Goal: Task Accomplishment & Management: Use online tool/utility

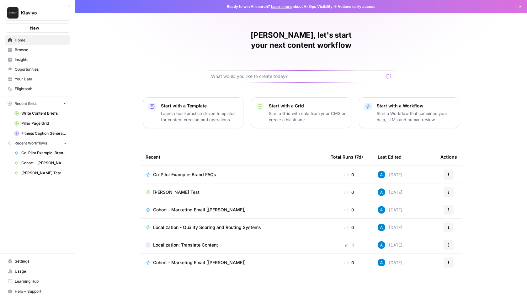
click at [45, 14] on span "Klaviyo" at bounding box center [40, 13] width 38 height 6
type input "gro"
click at [61, 49] on span "AirOps Growth" at bounding box center [60, 47] width 83 height 6
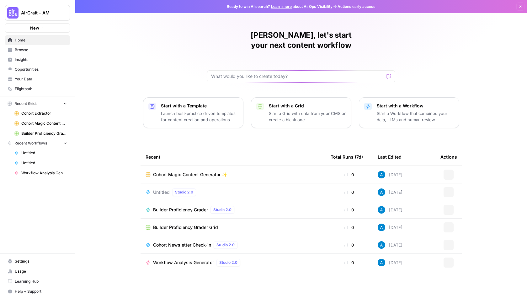
click at [47, 53] on link "Browse" at bounding box center [37, 50] width 65 height 10
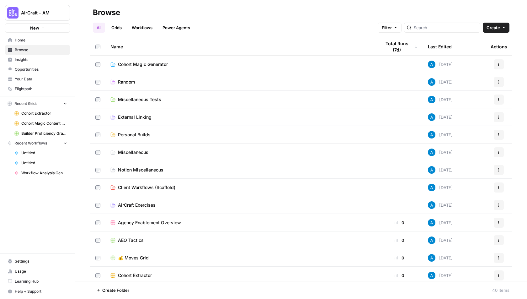
click at [146, 135] on span "Personal Builds" at bounding box center [134, 134] width 33 height 6
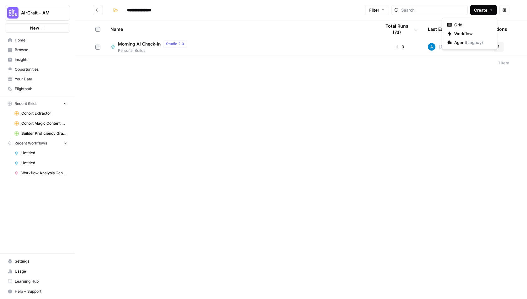
click at [490, 11] on icon "button" at bounding box center [491, 10] width 4 height 4
click at [477, 36] on span "Workflow" at bounding box center [471, 33] width 35 height 6
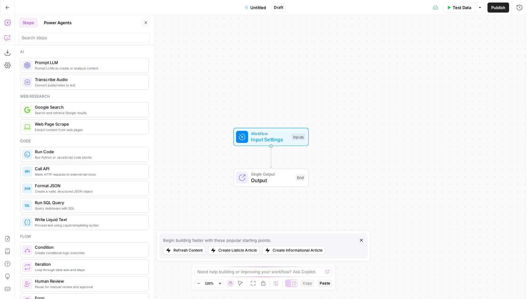
click at [8, 38] on icon "button" at bounding box center [7, 38] width 6 height 6
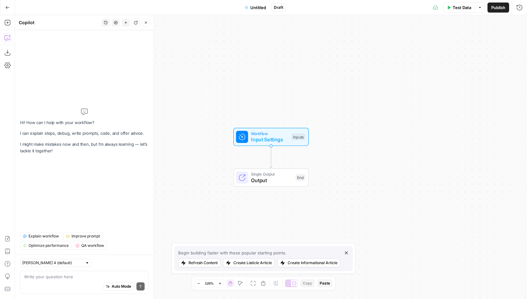
click at [4, 7] on button "Go Back" at bounding box center [7, 7] width 11 height 11
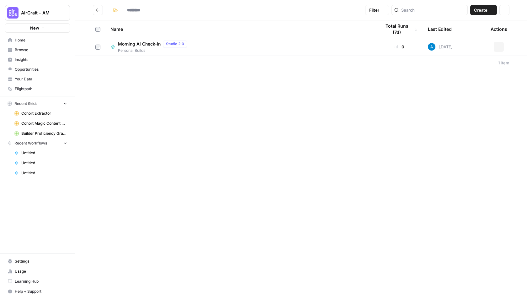
type input "**********"
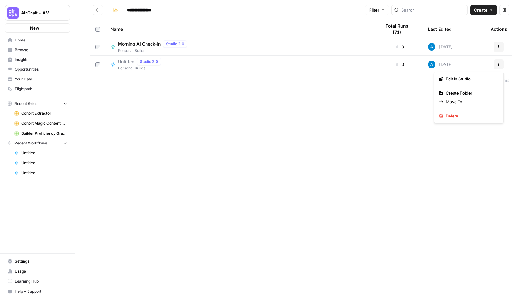
click at [500, 64] on icon "button" at bounding box center [499, 64] width 4 height 4
click at [450, 117] on span "Delete" at bounding box center [471, 116] width 50 height 6
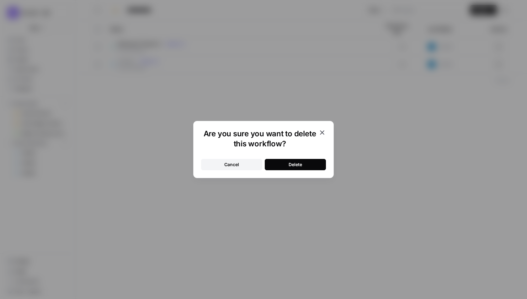
click at [310, 166] on button "Delete" at bounding box center [295, 164] width 61 height 11
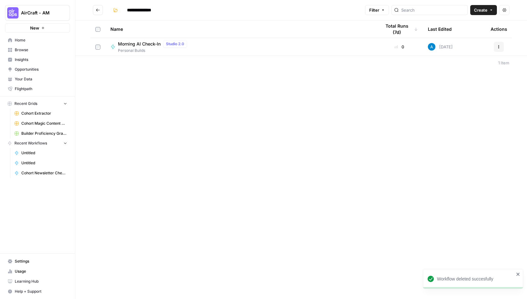
click at [97, 13] on button "Go back" at bounding box center [98, 10] width 10 height 10
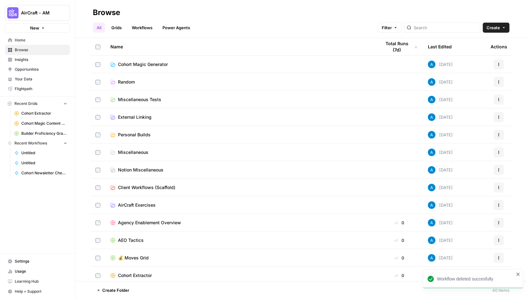
click at [50, 37] on span "Home" at bounding box center [41, 40] width 52 height 6
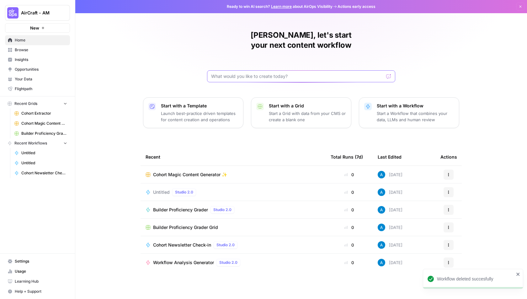
click at [273, 73] on input "text" at bounding box center [297, 76] width 173 height 6
paste input "Lore’i d sitam cons — adi elit seddoeiu te incid utla et DolOre magnaali. Enim’…"
type input "Lore’i d sitam cons — adi elit seddoeiu te incid utla et DolOre magnaali. Enim’…"
click button "Send" at bounding box center [389, 76] width 8 height 8
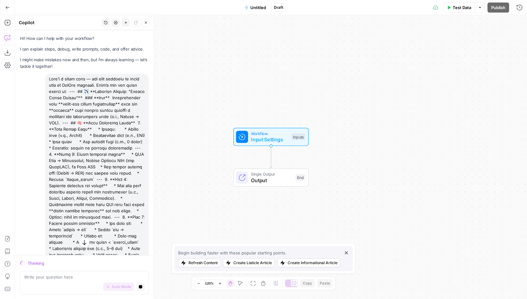
click at [255, 6] on span "Untitled" at bounding box center [258, 7] width 16 height 6
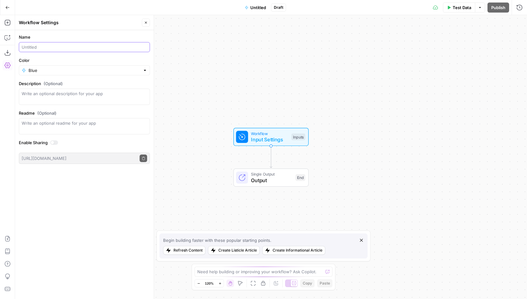
click at [70, 49] on input "Name" at bounding box center [84, 47] width 125 height 6
type input "Flight Finder"
click at [45, 69] on input "Color" at bounding box center [85, 70] width 112 height 6
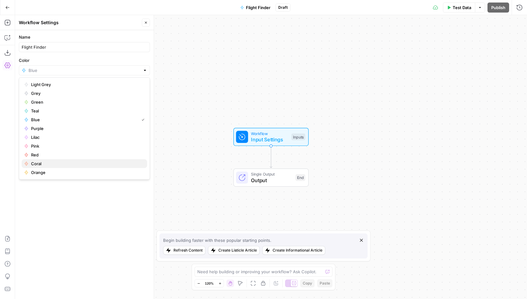
click at [57, 163] on span "Coral" at bounding box center [86, 163] width 111 height 6
type input "Coral"
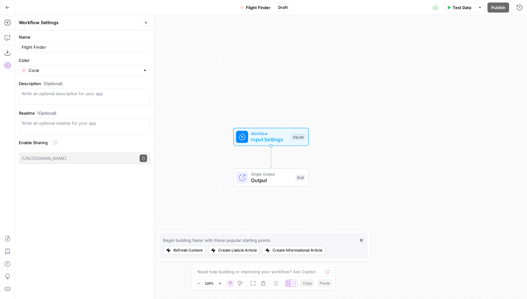
click at [146, 23] on icon "button" at bounding box center [146, 23] width 2 height 2
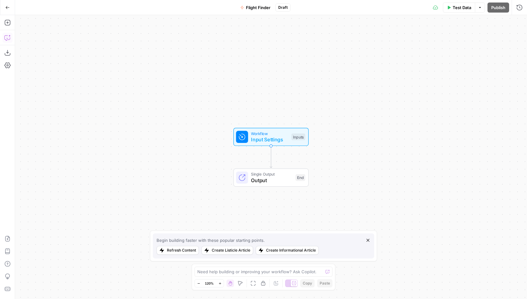
click at [10, 37] on icon "button" at bounding box center [6, 37] width 5 height 5
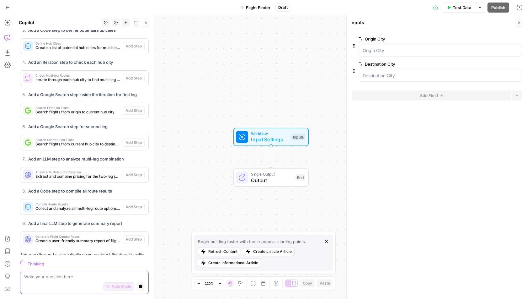
scroll to position [799, 0]
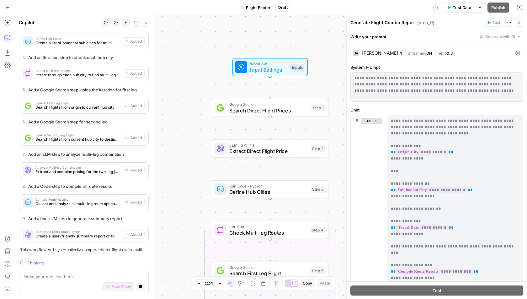
drag, startPoint x: 191, startPoint y: 218, endPoint x: 183, endPoint y: 103, distance: 115.4
click at [183, 103] on body "AirCraft - AM New Home Browse Insights Opportunities Your Data Flightpath Recen…" at bounding box center [263, 149] width 527 height 299
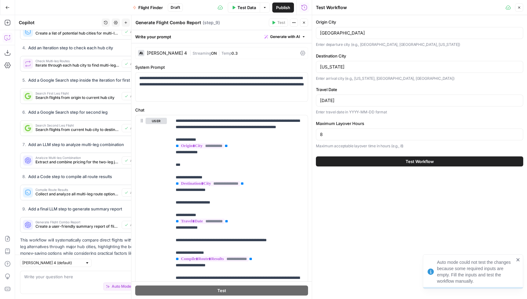
click at [285, 8] on span "Publish" at bounding box center [283, 7] width 14 height 6
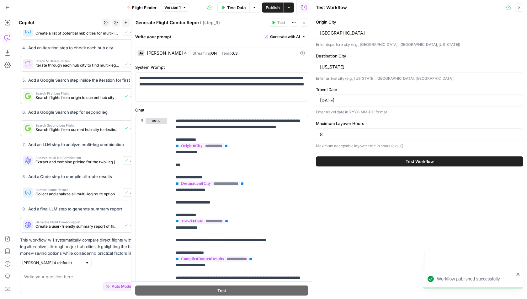
click at [247, 24] on div "Generate Flight Combo Report Generate Flight Combo Report ( step_9 )" at bounding box center [201, 22] width 132 height 7
click at [303, 24] on icon "button" at bounding box center [304, 23] width 4 height 4
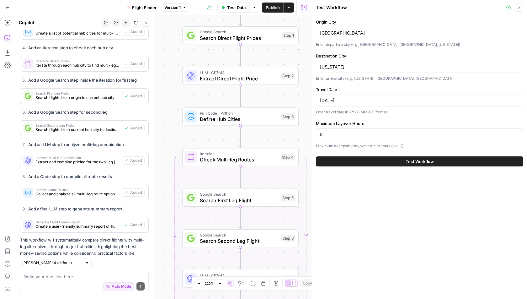
click at [146, 24] on icon "button" at bounding box center [146, 23] width 4 height 4
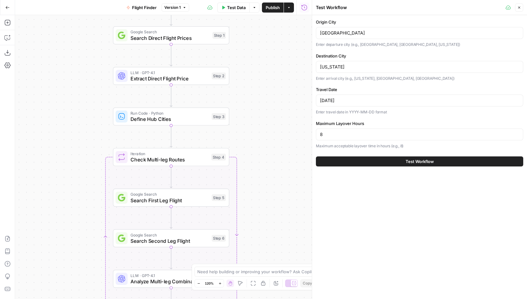
drag, startPoint x: 149, startPoint y: 115, endPoint x: 83, endPoint y: 113, distance: 65.9
click at [83, 113] on div "Workflow Input Settings Inputs Google Search Search Direct Flight Prices Step 1…" at bounding box center [163, 157] width 297 height 284
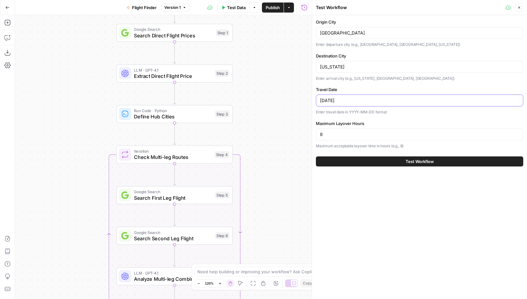
click at [338, 101] on input "[DATE]" at bounding box center [419, 100] width 199 height 6
click at [350, 102] on input "[DATE]" at bounding box center [419, 100] width 199 height 6
type input "[DATE]"
click at [341, 132] on input "8" at bounding box center [419, 134] width 199 height 6
click at [364, 188] on div "Origin City [GEOGRAPHIC_DATA] Enter departure city (e.g., [GEOGRAPHIC_DATA], [G…" at bounding box center [419, 157] width 215 height 284
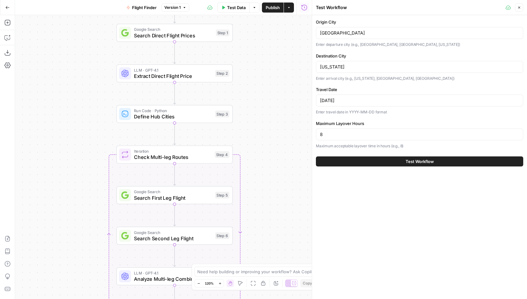
click at [378, 158] on button "Test Workflow" at bounding box center [419, 161] width 207 height 10
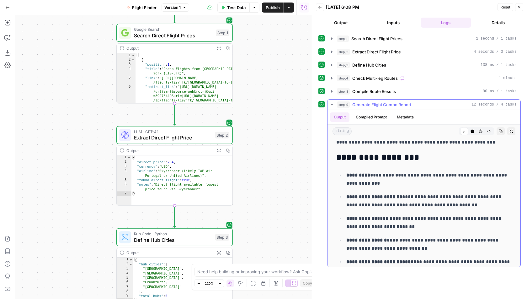
scroll to position [358, 0]
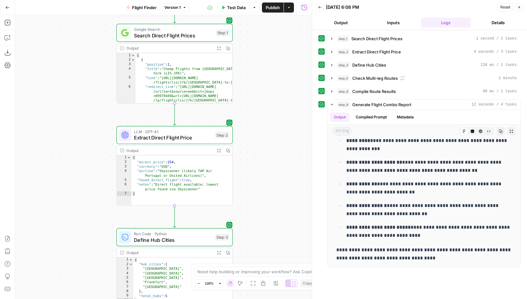
click at [15, 37] on div "Add Steps Copilot Download as JSON Settings Import JSON AirOps Academy Help Giv…" at bounding box center [7, 157] width 15 height 284
click at [8, 37] on icon "button" at bounding box center [7, 38] width 6 height 6
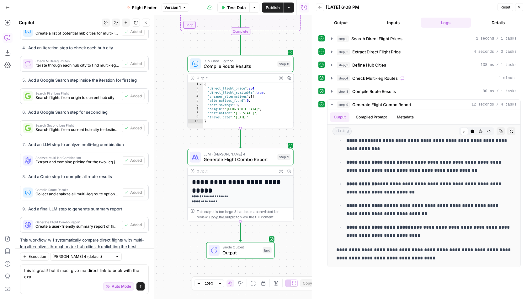
scroll to position [825, 0]
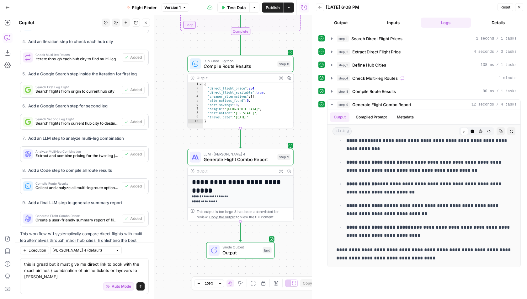
type textarea "this is great! but it must give me direct link to book with the exact airlines …"
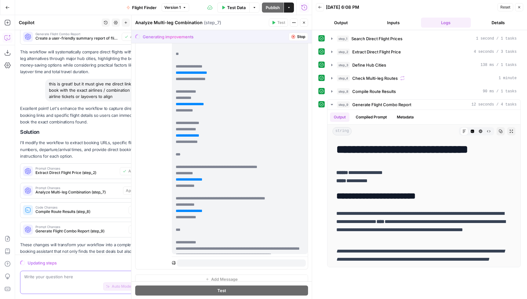
scroll to position [0, 0]
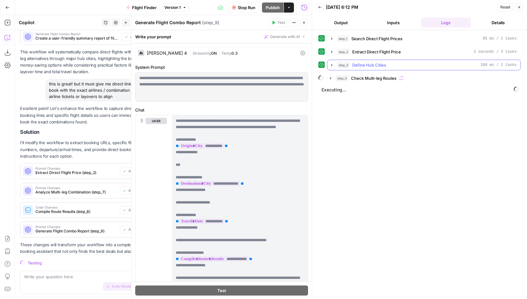
click at [334, 63] on icon "button" at bounding box center [331, 64] width 5 height 5
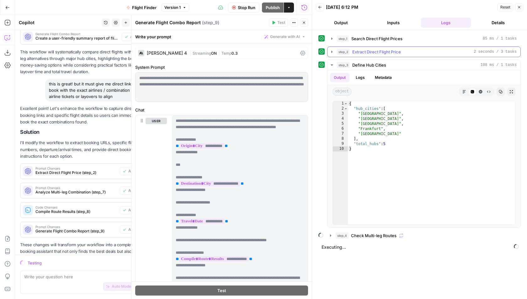
click at [340, 49] on span "step_2" at bounding box center [343, 52] width 13 height 6
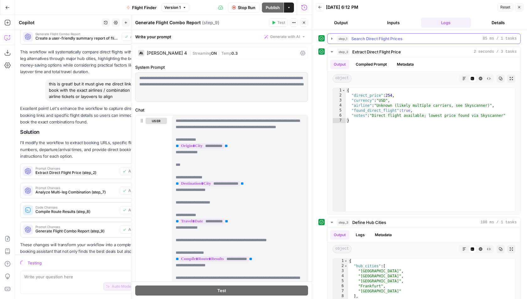
click at [352, 38] on span "Search Direct Flight Prices" at bounding box center [376, 38] width 51 height 6
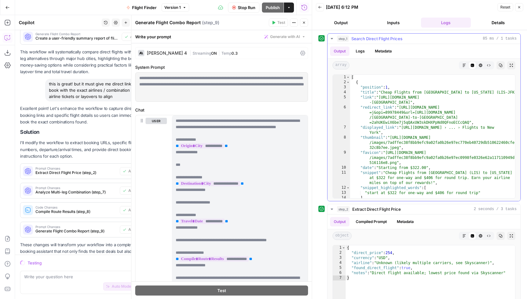
click at [366, 40] on span "Search Direct Flight Prices" at bounding box center [376, 38] width 51 height 6
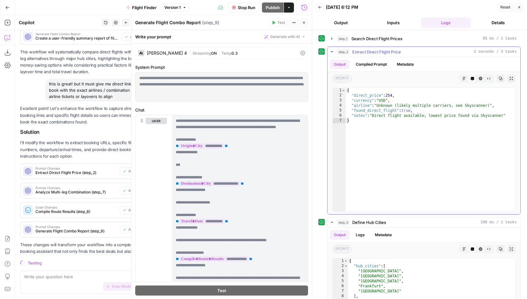
click at [332, 51] on icon "button" at bounding box center [332, 51] width 2 height 1
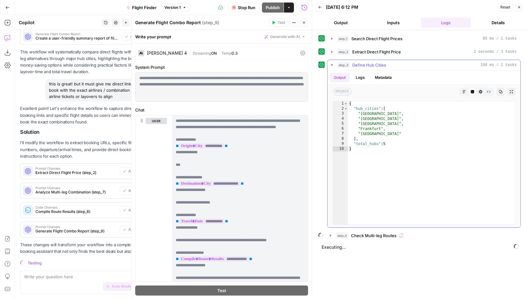
click at [333, 62] on icon "button" at bounding box center [331, 64] width 5 height 5
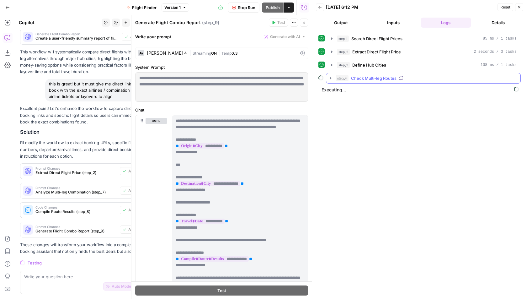
click at [328, 76] on icon "button" at bounding box center [330, 78] width 5 height 5
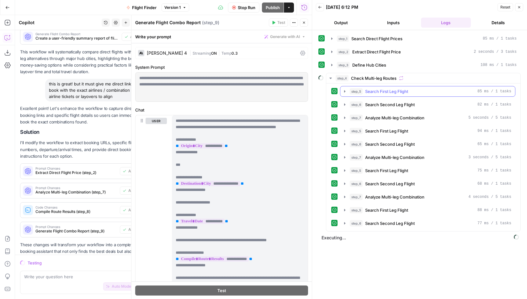
click at [350, 89] on span "step_5" at bounding box center [356, 91] width 13 height 6
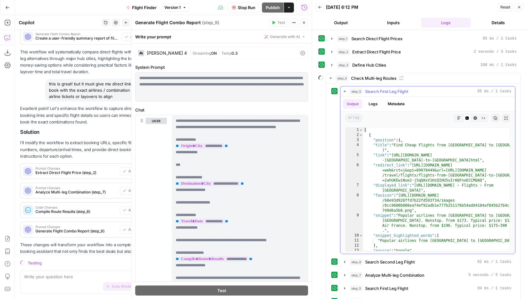
click at [350, 89] on span "step_5" at bounding box center [356, 91] width 13 height 6
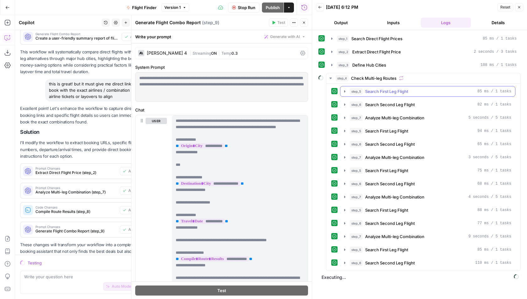
click at [371, 90] on span "Search First Leg Flight" at bounding box center [386, 91] width 43 height 6
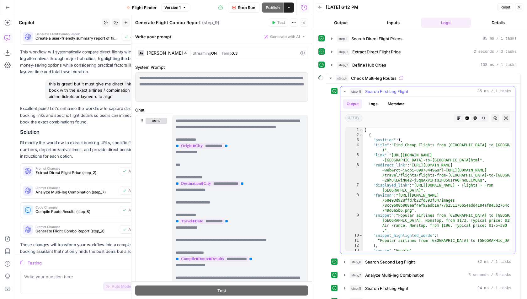
click at [371, 90] on span "Search First Leg Flight" at bounding box center [386, 91] width 43 height 6
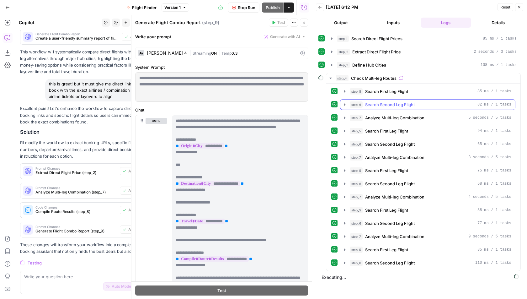
click at [370, 99] on button "step_6 Search Second Leg Flight 82 ms / 1 tasks" at bounding box center [427, 104] width 175 height 10
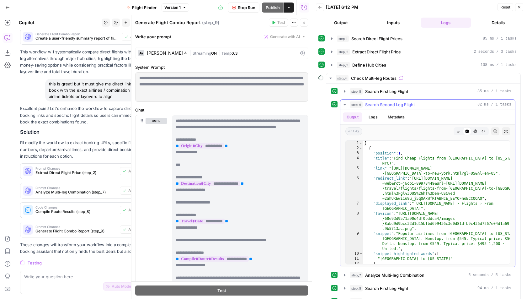
click at [370, 99] on button "step_6 Search Second Leg Flight 82 ms / 1 tasks" at bounding box center [427, 104] width 175 height 10
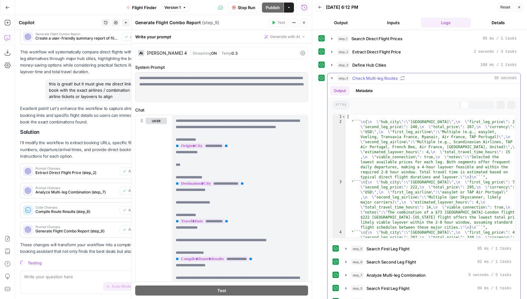
type textarea "*"
click at [375, 116] on div "[ "``` \n { \n \" hub_city \" : \" Paris \" , \n \" first_leg_price \" : 27, \n…" at bounding box center [431, 203] width 170 height 179
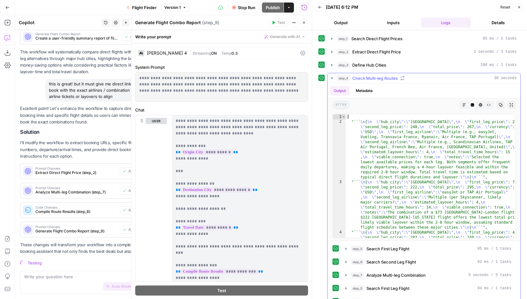
click at [327, 74] on button "step_4 Check Multi-leg Routes 30 seconds" at bounding box center [423, 78] width 193 height 10
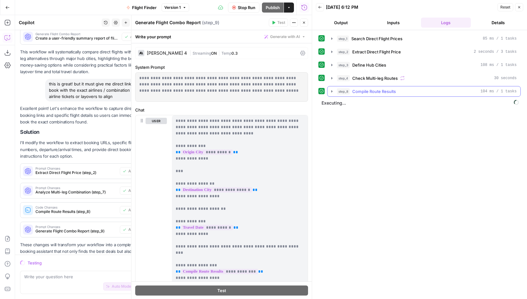
click at [334, 89] on icon "button" at bounding box center [331, 91] width 5 height 5
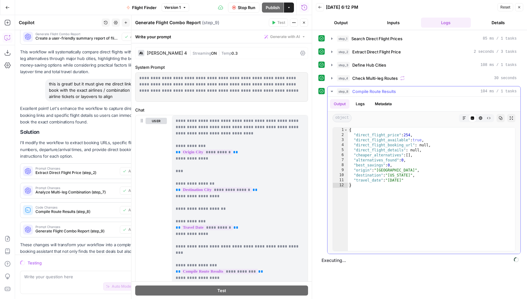
click at [330, 89] on icon "button" at bounding box center [331, 91] width 5 height 5
